Goal: Task Accomplishment & Management: Manage account settings

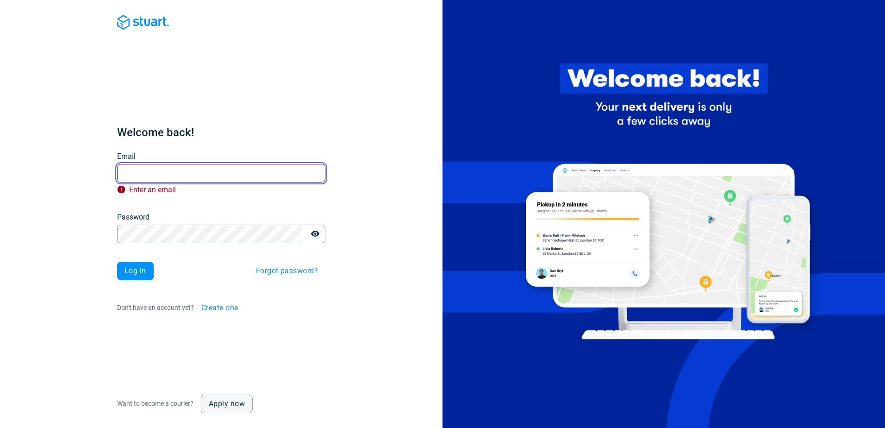
click at [153, 173] on input "Email" at bounding box center [221, 173] width 208 height 18
paste input "iceland-test-beta@stuart.com"
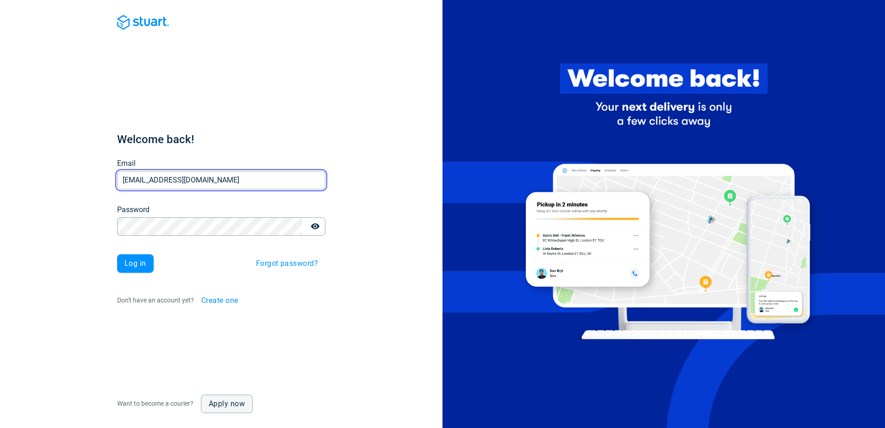
type input "iceland-test-beta@stuart.com"
click at [139, 260] on span "Log in" at bounding box center [136, 263] width 22 height 7
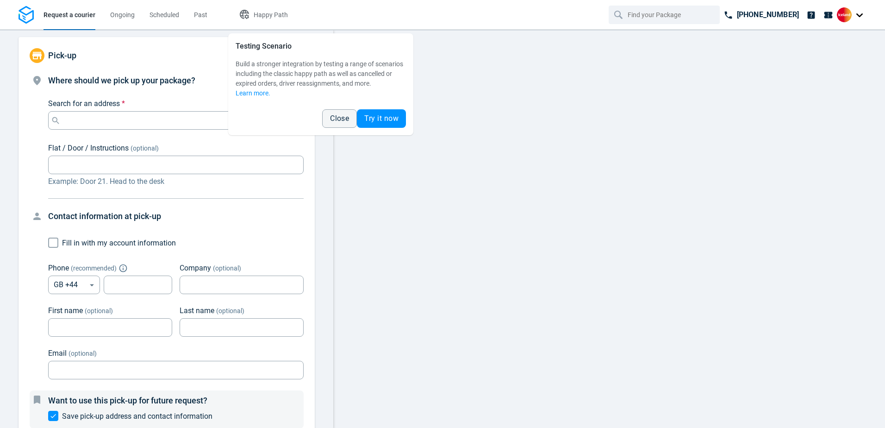
type input "12:00:00-14:00:00-189"
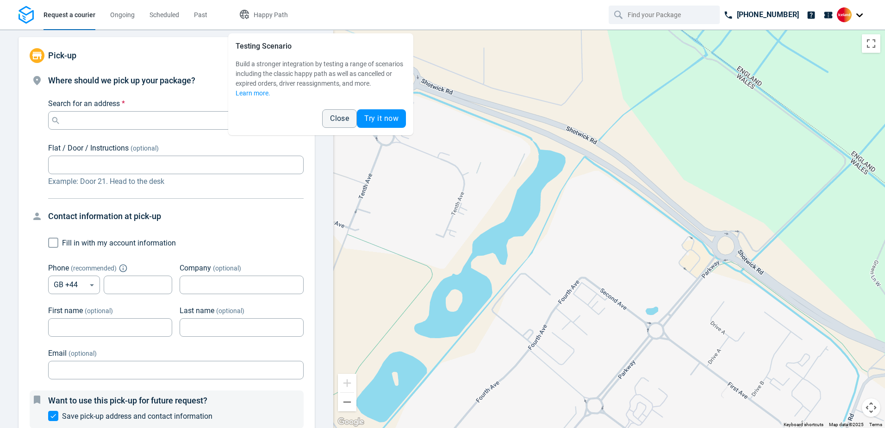
click at [196, 105] on div "Search for an address * Search for an address *" at bounding box center [176, 113] width 256 height 31
click at [190, 212] on h4 "Contact information at pick-up" at bounding box center [176, 216] width 256 height 13
click at [337, 117] on span "Close" at bounding box center [339, 118] width 19 height 7
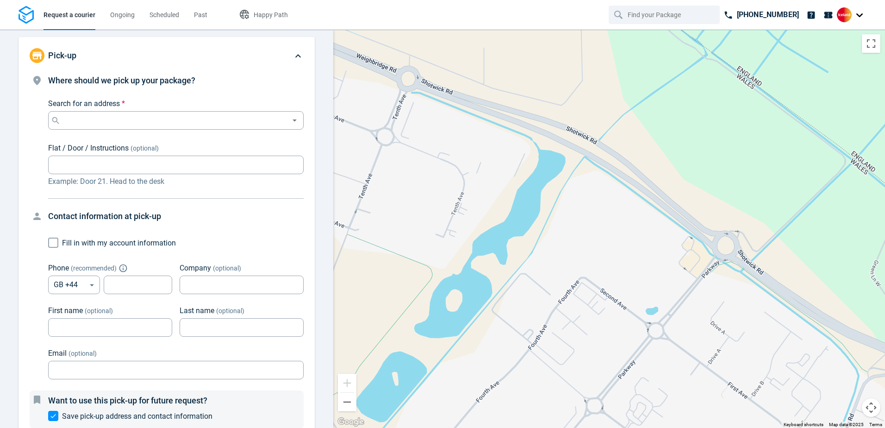
drag, startPoint x: 859, startPoint y: 12, endPoint x: 863, endPoint y: 19, distance: 7.5
click at [859, 12] on div at bounding box center [852, 14] width 30 height 15
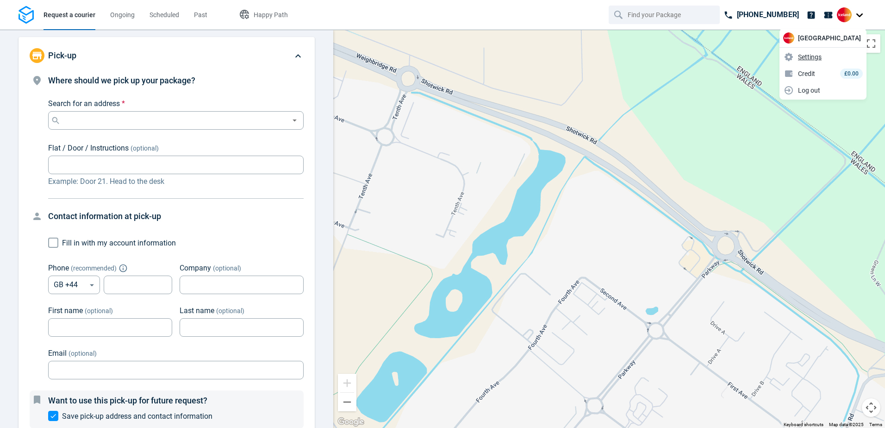
click at [822, 56] on span "Settings" at bounding box center [810, 57] width 24 height 10
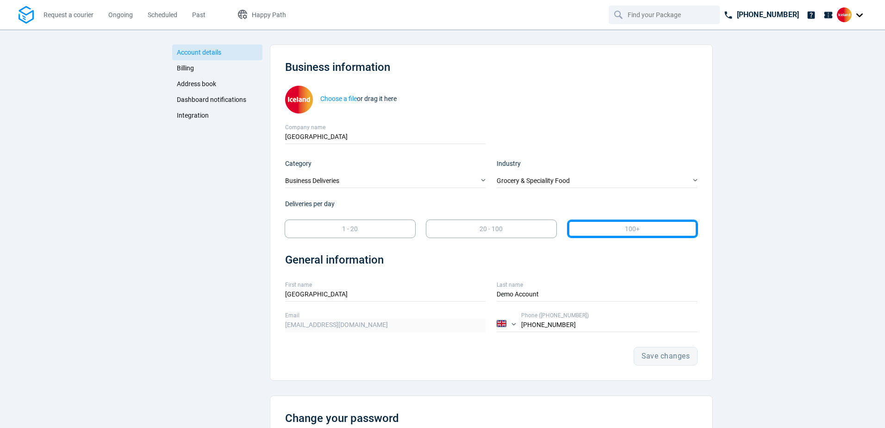
click at [185, 70] on span "Billing" at bounding box center [185, 67] width 17 height 7
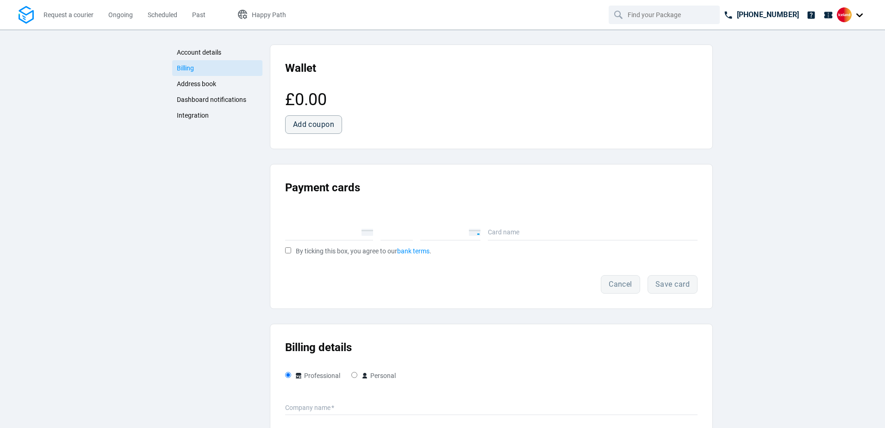
click at [202, 82] on span "Address book" at bounding box center [196, 83] width 39 height 7
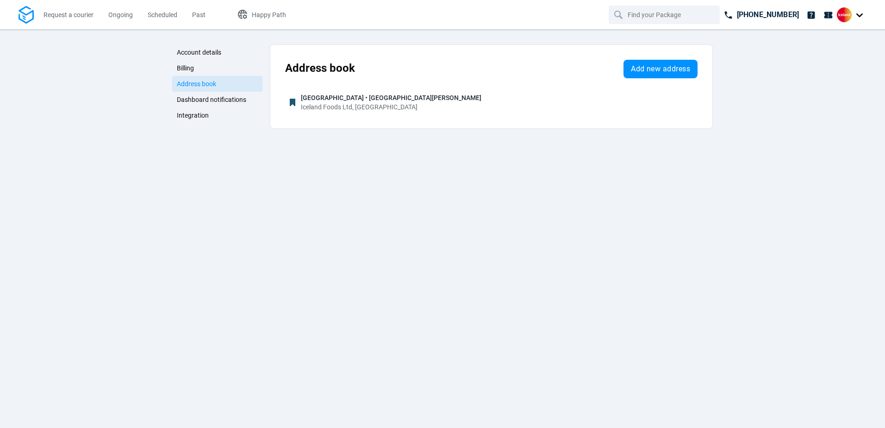
click at [223, 100] on span "Dashboard notifications" at bounding box center [211, 99] width 69 height 7
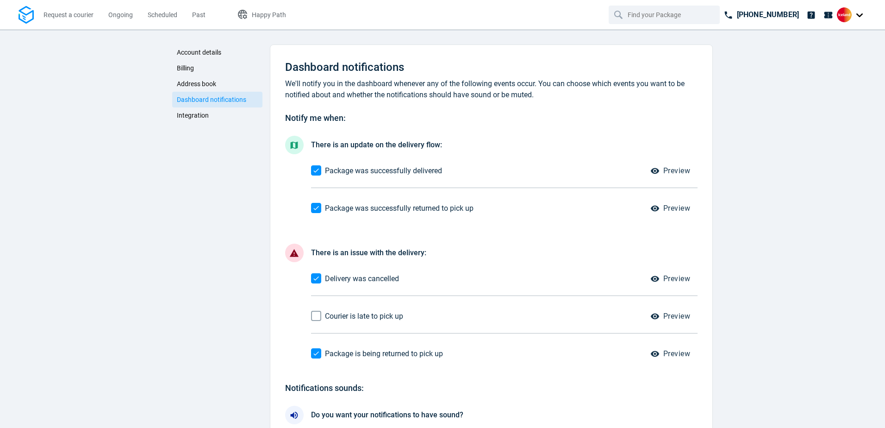
click at [193, 117] on span "Integration" at bounding box center [193, 115] width 32 height 7
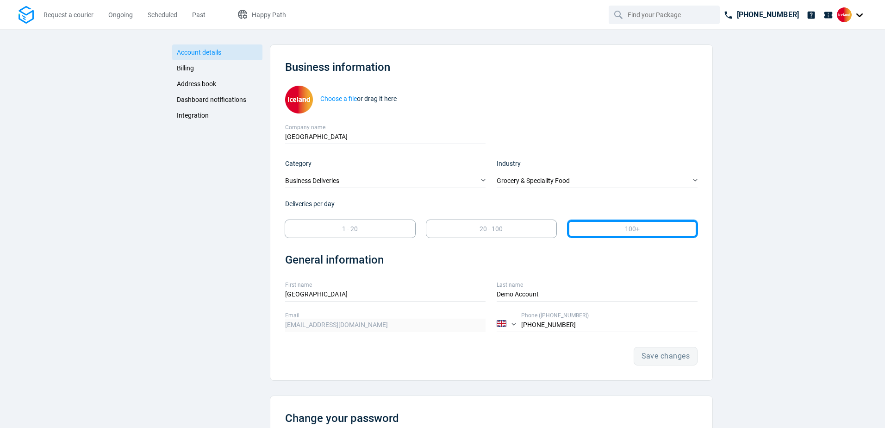
click at [22, 14] on img at bounding box center [26, 15] width 15 height 18
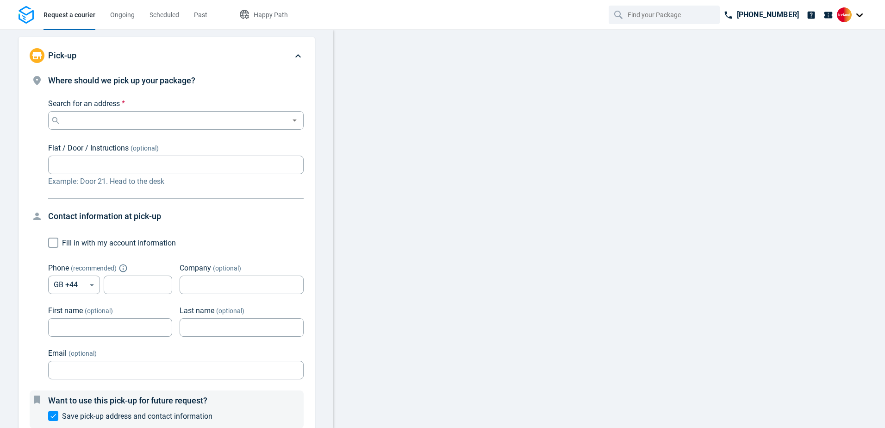
type input "12:00:00-14:00:00-189"
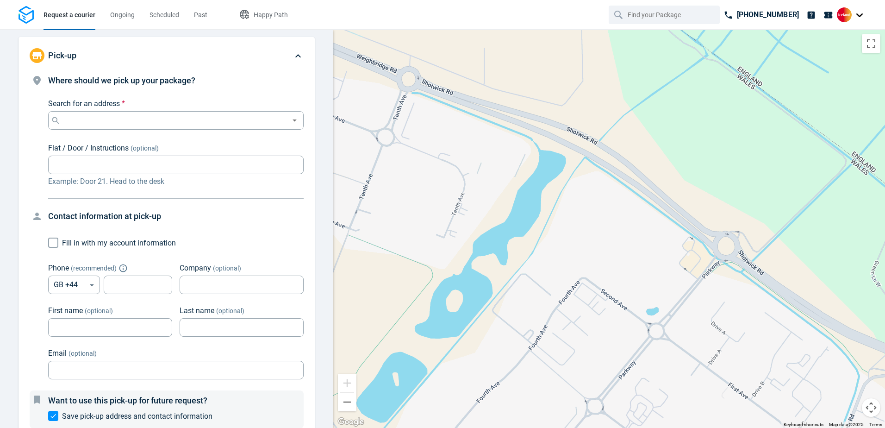
click at [27, 12] on img at bounding box center [26, 15] width 15 height 18
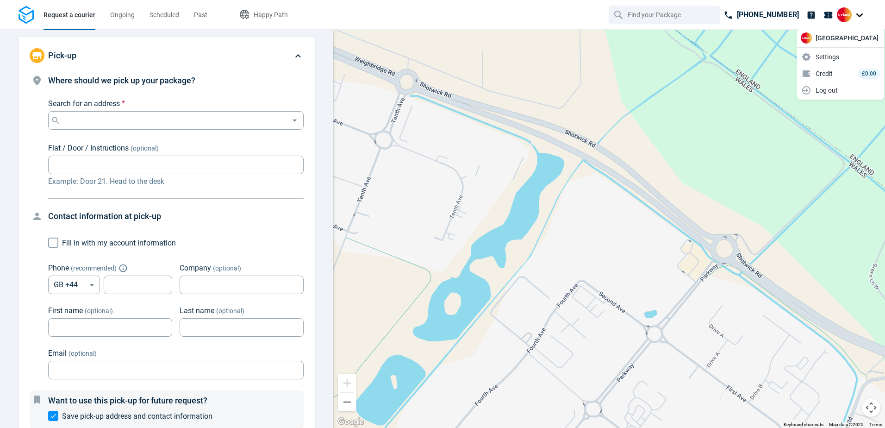
click at [878, 9] on nav "Request a courier Ongoing Scheduled Past Happy Path +44 1631 700419" at bounding box center [442, 15] width 885 height 30
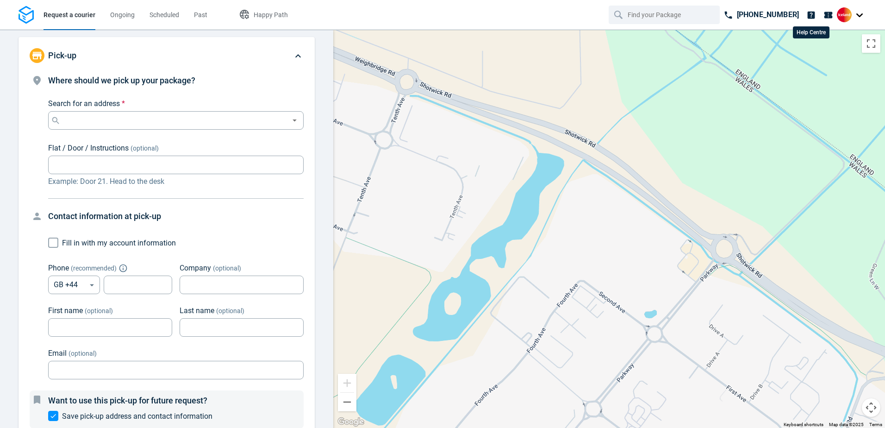
click at [810, 12] on icon at bounding box center [811, 14] width 7 height 7
